Goal: Information Seeking & Learning: Find contact information

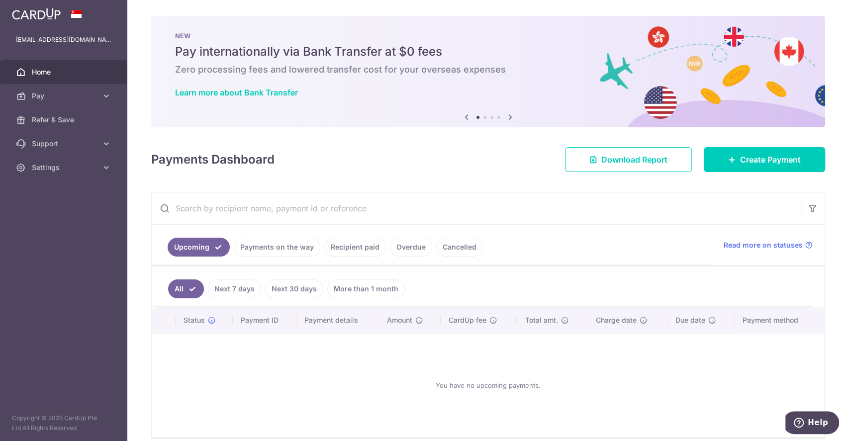
click at [271, 254] on link "Payments on the way" at bounding box center [277, 247] width 87 height 19
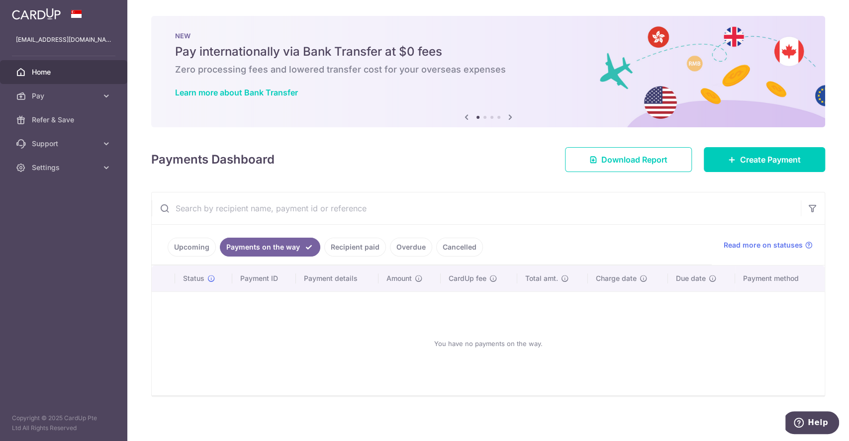
click at [347, 249] on link "Recipient paid" at bounding box center [355, 247] width 62 height 19
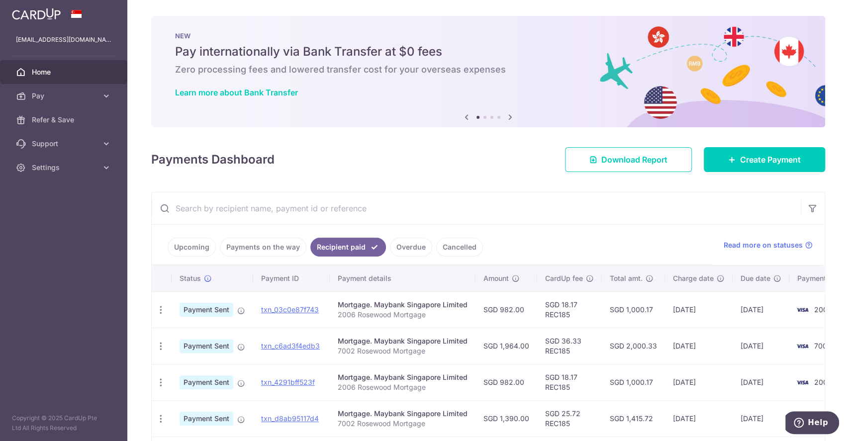
click at [418, 249] on link "Overdue" at bounding box center [411, 247] width 42 height 19
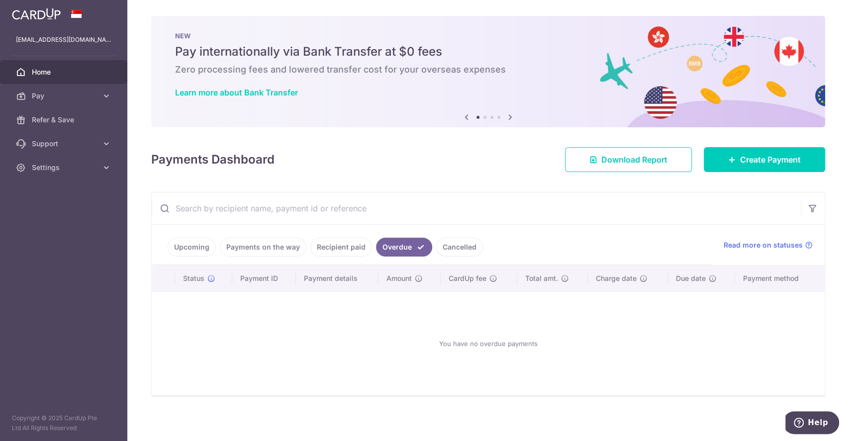
click at [465, 249] on link "Cancelled" at bounding box center [459, 247] width 47 height 19
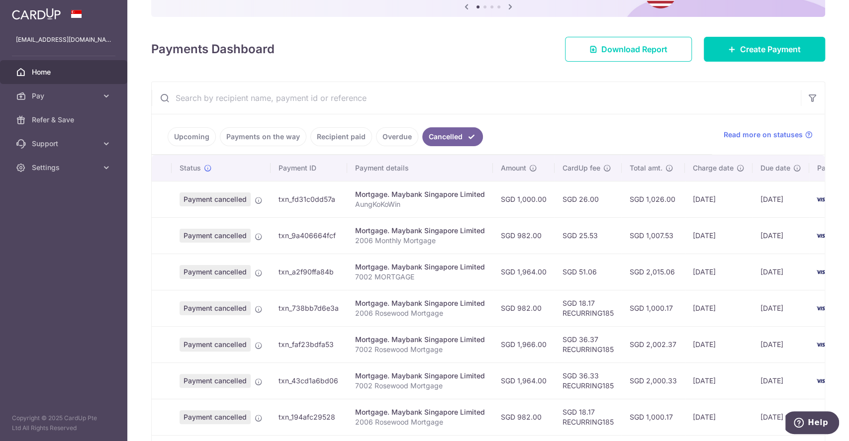
scroll to position [66, 0]
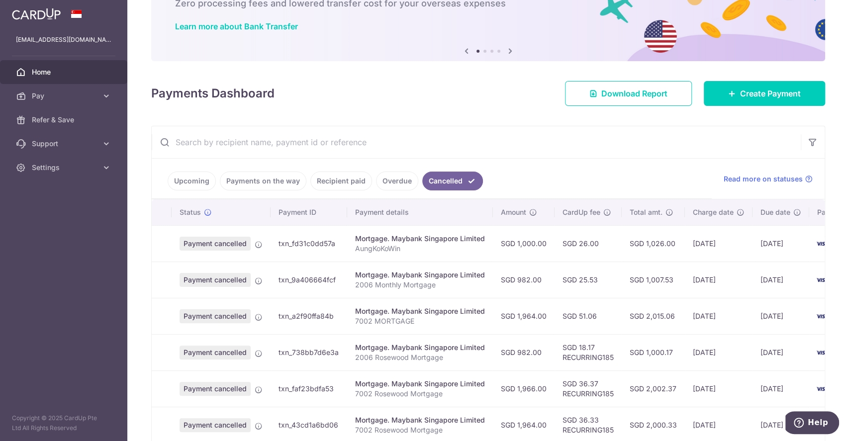
click at [182, 183] on link "Upcoming" at bounding box center [192, 181] width 48 height 19
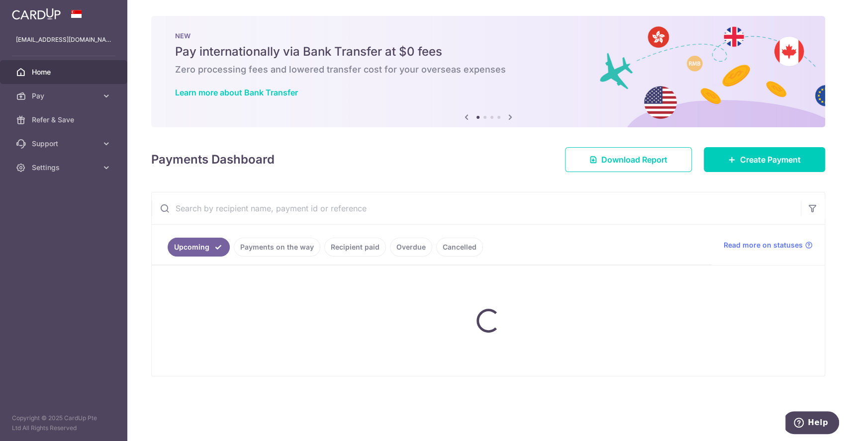
scroll to position [0, 0]
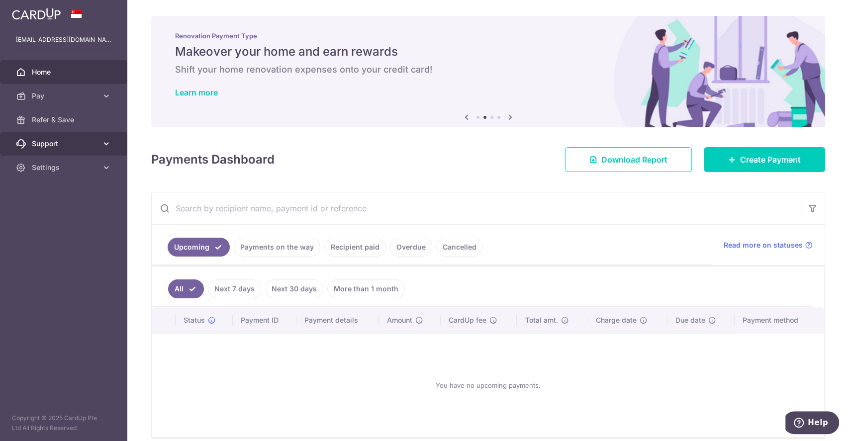
click at [87, 139] on span "Support" at bounding box center [65, 144] width 66 height 10
click at [78, 170] on span "FAQ" at bounding box center [65, 168] width 66 height 10
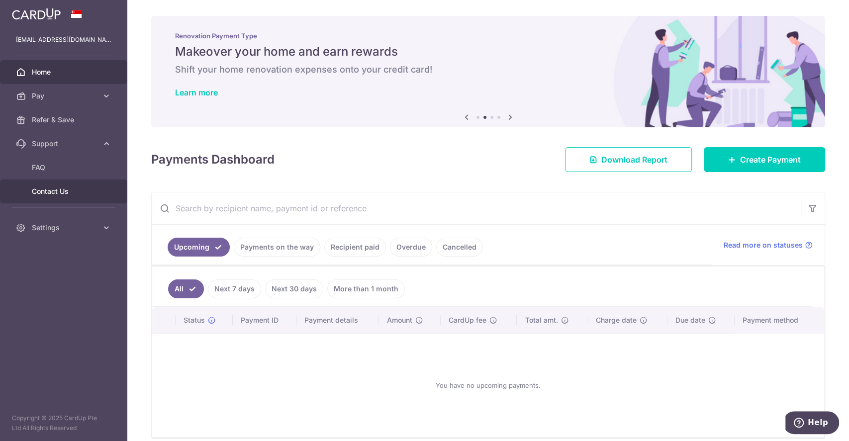
click at [48, 190] on span "Contact Us" at bounding box center [65, 192] width 66 height 10
